Goal: Information Seeking & Learning: Compare options

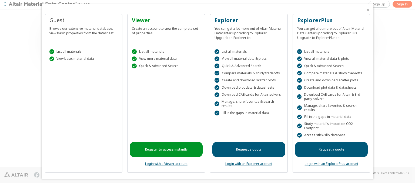
click at [366, 10] on icon "Close" at bounding box center [368, 10] width 4 height 4
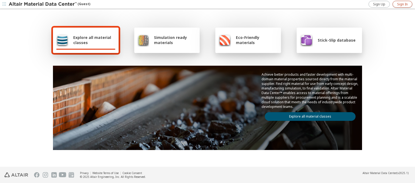
click at [403, 4] on span "Sign In" at bounding box center [403, 4] width 11 height 4
click at [43, 4] on img at bounding box center [43, 4] width 69 height 5
click at [92, 40] on span "Explore all material classes" at bounding box center [94, 40] width 42 height 10
click at [308, 115] on link "Explore all material classes" at bounding box center [310, 116] width 91 height 9
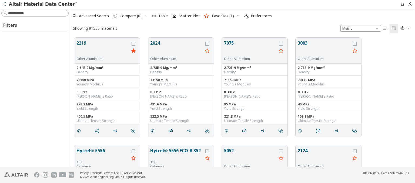
scroll to position [129, 341]
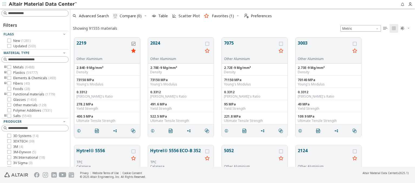
click at [134, 44] on icon "grid" at bounding box center [134, 44] width 4 height 4
click at [208, 44] on icon "grid" at bounding box center [208, 44] width 4 height 4
click at [131, 16] on span "Compare (2)" at bounding box center [131, 16] width 22 height 4
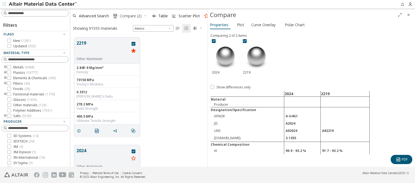
scroll to position [129, 133]
click at [263, 25] on span "Curve Overlay" at bounding box center [264, 25] width 24 height 9
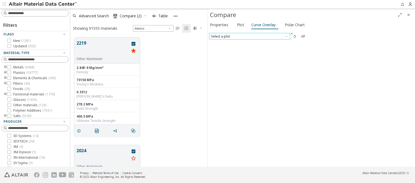
click at [250, 36] on span "Select a plot" at bounding box center [249, 36] width 81 height 6
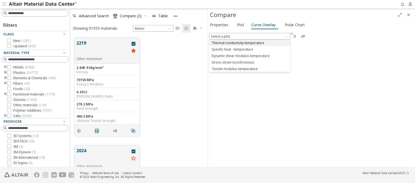
click at [250, 42] on span "Thermal conductivity-temperature" at bounding box center [238, 43] width 53 height 4
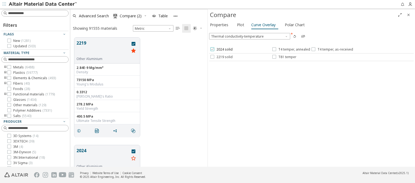
click at [221, 49] on span "2024 solid" at bounding box center [225, 49] width 16 height 4
click at [291, 49] on span "T4 temper, annealed" at bounding box center [295, 49] width 32 height 4
click at [331, 49] on span "T4 temper, as-received" at bounding box center [336, 49] width 36 height 4
click at [221, 57] on span "2219 solid" at bounding box center [225, 57] width 16 height 4
click at [284, 57] on span "T81 temper" at bounding box center [288, 57] width 18 height 4
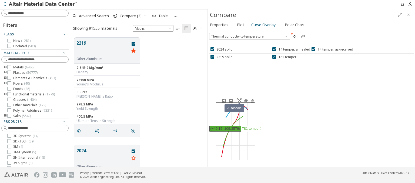
click at [239, 100] on icon at bounding box center [239, 100] width 4 height 4
